Goal: Transaction & Acquisition: Purchase product/service

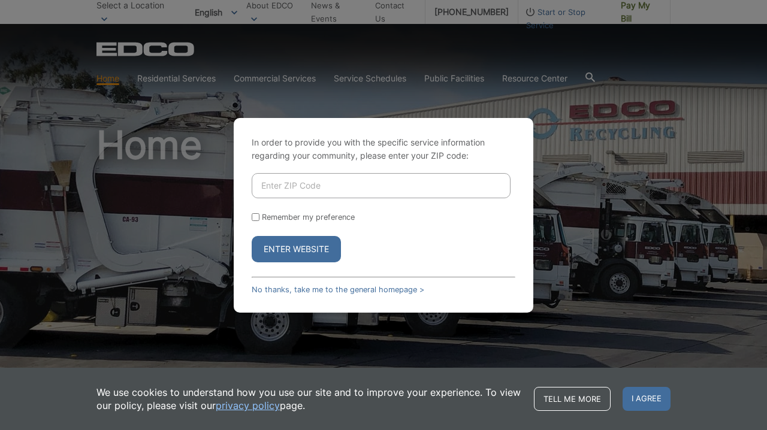
click at [336, 188] on input "Enter ZIP Code" at bounding box center [381, 185] width 259 height 25
type input "91945"
click at [280, 249] on button "Enter Website" at bounding box center [296, 249] width 89 height 26
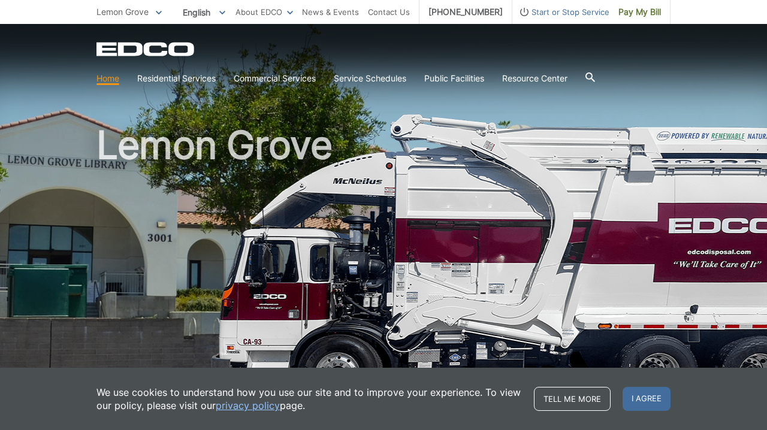
click at [159, 13] on icon at bounding box center [159, 13] width 6 height 4
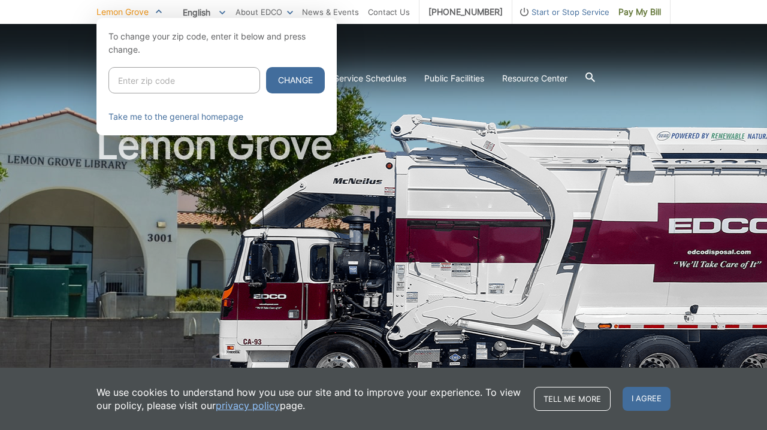
click at [159, 13] on icon at bounding box center [159, 11] width 6 height 4
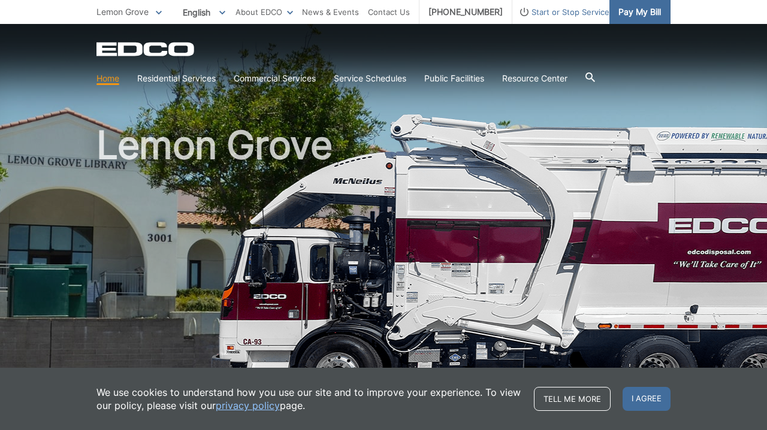
click at [636, 10] on span "Pay My Bill" at bounding box center [640, 11] width 43 height 13
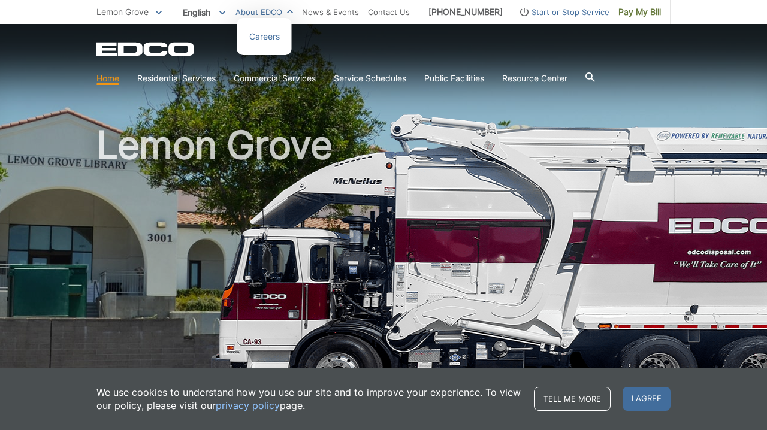
click at [291, 18] on link "About EDCO" at bounding box center [265, 11] width 58 height 13
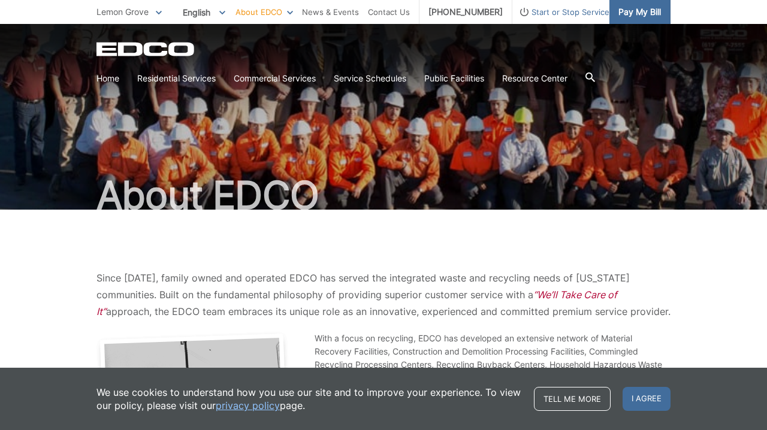
click at [638, 10] on span "Pay My Bill" at bounding box center [640, 11] width 43 height 13
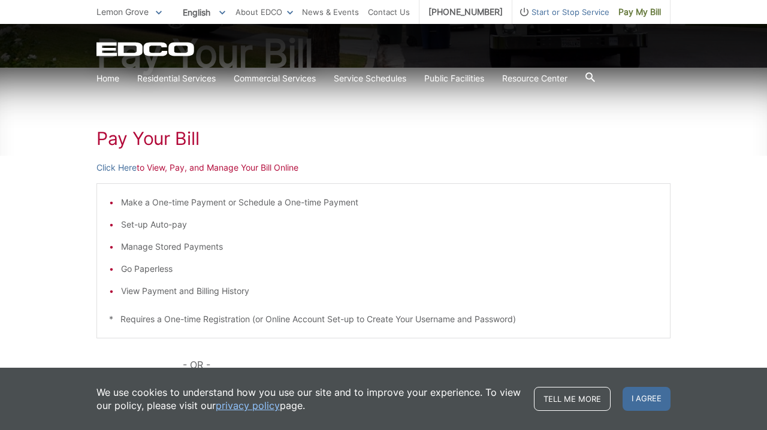
scroll to position [144, 0]
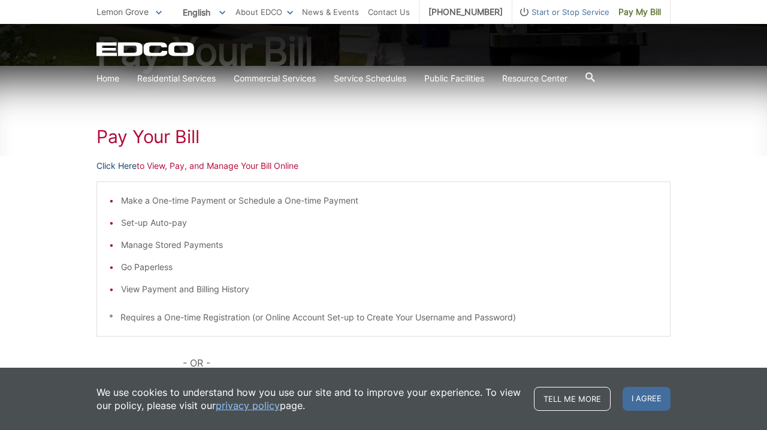
click at [122, 167] on link "Click Here" at bounding box center [117, 165] width 40 height 13
